Goal: Find contact information: Find contact information

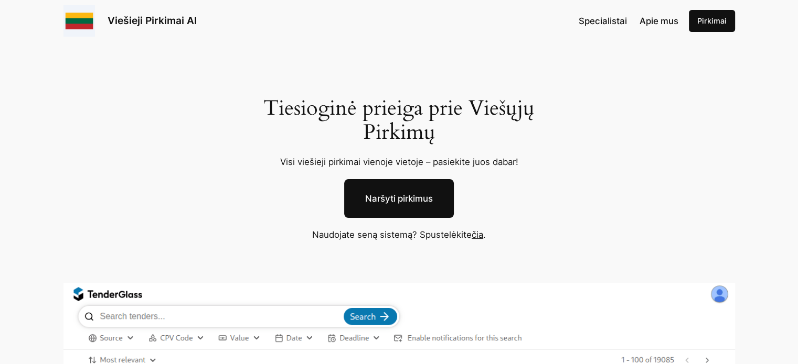
click at [666, 24] on span "Apie mus" at bounding box center [658, 21] width 39 height 10
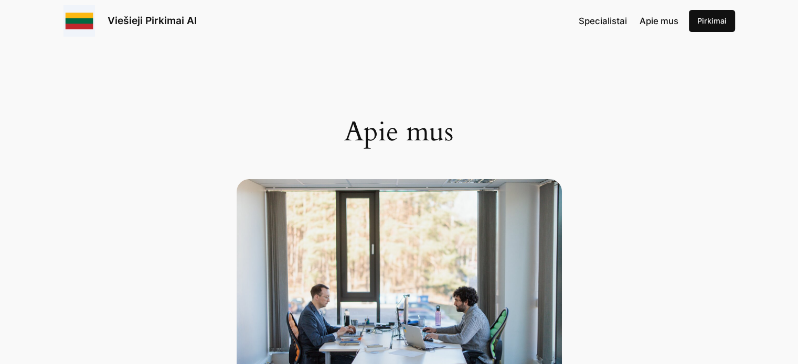
click at [610, 26] on span "Specialistai" at bounding box center [602, 21] width 48 height 10
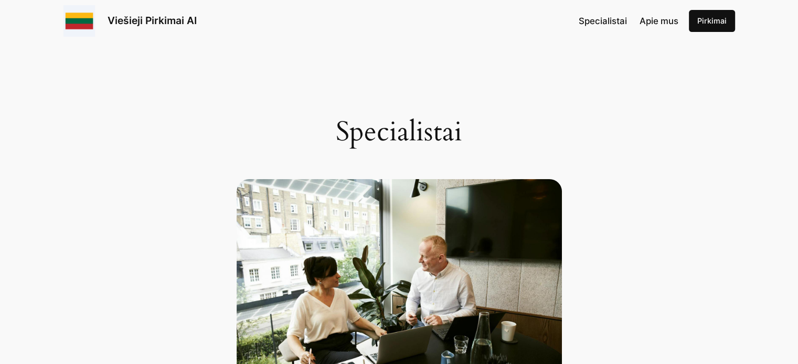
click at [703, 20] on link "Pirkimai" at bounding box center [711, 21] width 46 height 22
